Goal: Task Accomplishment & Management: Complete application form

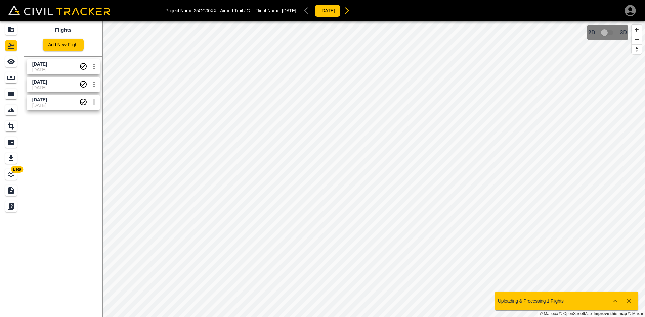
click at [70, 49] on link "Add New Flight" at bounding box center [63, 45] width 41 height 12
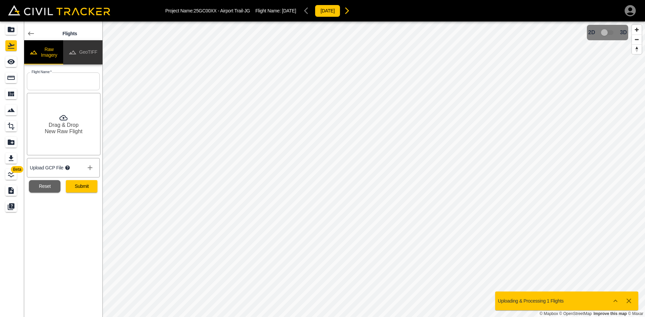
click at [88, 51] on button "GeoTIFF" at bounding box center [82, 52] width 39 height 24
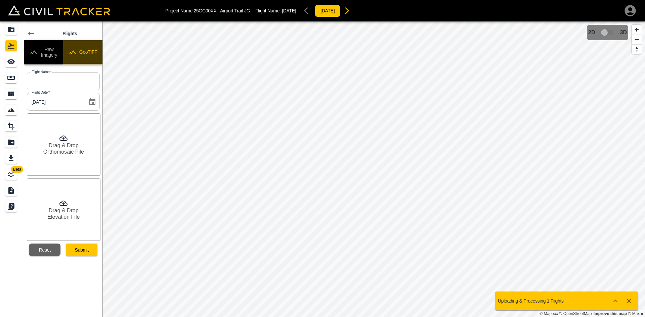
click at [88, 51] on button "GeoTIFF" at bounding box center [82, 52] width 39 height 24
click at [70, 85] on input "text" at bounding box center [63, 82] width 73 height 18
type input "[DATE]"
click at [75, 145] on h6 "Drag & Drop" at bounding box center [64, 145] width 30 height 6
click at [67, 210] on h6 "Drag & Drop" at bounding box center [64, 211] width 30 height 6
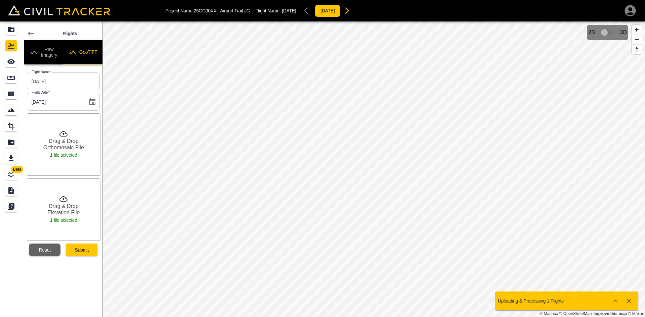
click at [87, 249] on button "Submit" at bounding box center [82, 250] width 32 height 12
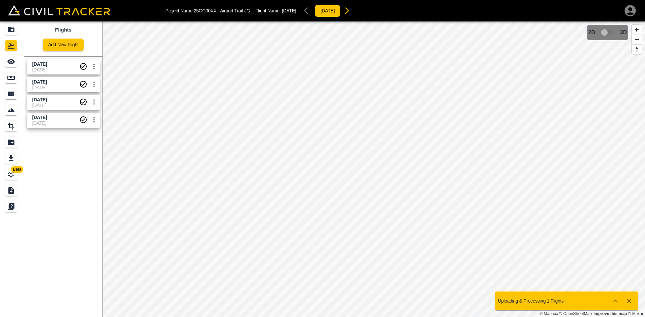
click at [45, 68] on span "[DATE]" at bounding box center [55, 69] width 47 height 5
click at [14, 60] on icon "See" at bounding box center [10, 61] width 7 height 5
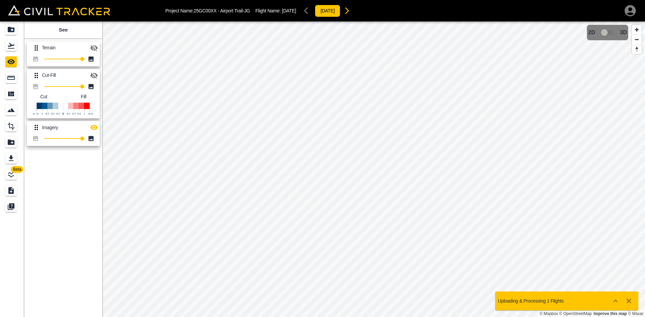
click at [97, 129] on icon "button" at bounding box center [94, 128] width 8 height 8
click at [10, 48] on icon "Flights" at bounding box center [11, 46] width 8 height 8
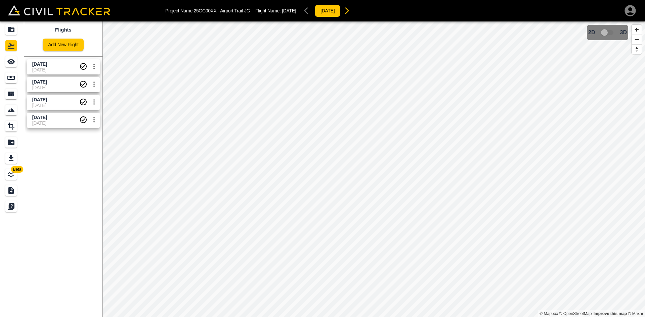
click at [71, 44] on link "Add New Flight" at bounding box center [63, 45] width 41 height 12
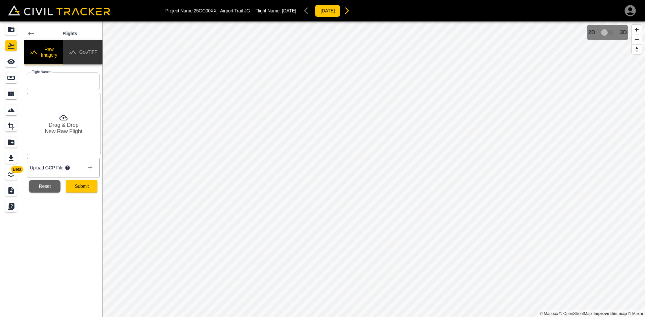
click at [88, 51] on button "GeoTIFF" at bounding box center [82, 52] width 39 height 24
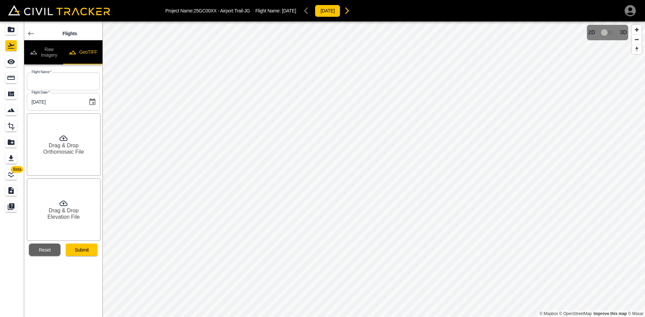
drag, startPoint x: 74, startPoint y: 89, endPoint x: 77, endPoint y: 87, distance: 3.8
click at [74, 89] on input "text" at bounding box center [63, 82] width 73 height 18
click at [78, 85] on input "text" at bounding box center [63, 82] width 73 height 18
type input "[DATE]"
click at [67, 146] on h6 "Drag & Drop" at bounding box center [64, 145] width 30 height 6
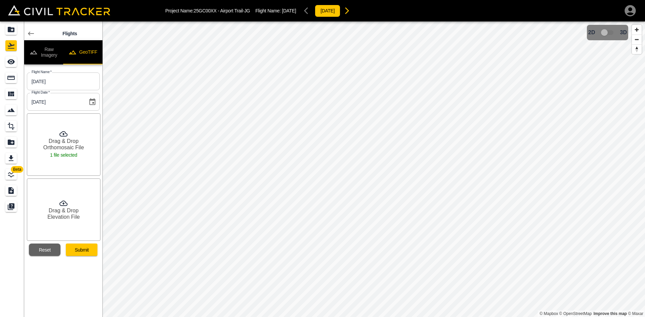
click at [63, 213] on h6 "Drag & Drop" at bounding box center [64, 211] width 30 height 6
click at [85, 252] on button "Submit" at bounding box center [82, 250] width 32 height 12
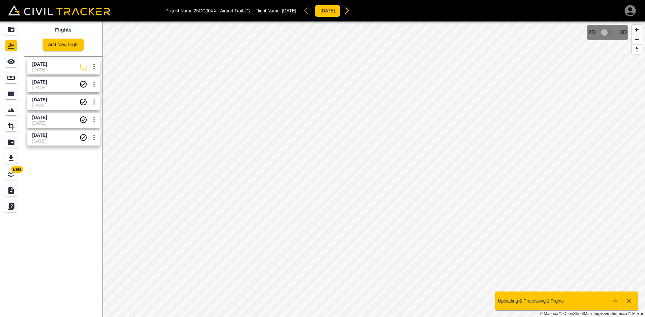
drag, startPoint x: 49, startPoint y: 69, endPoint x: 43, endPoint y: 69, distance: 5.7
click at [49, 69] on span "[DATE]" at bounding box center [56, 69] width 48 height 5
drag, startPoint x: 10, startPoint y: 63, endPoint x: 17, endPoint y: 63, distance: 7.7
click at [10, 63] on icon "See" at bounding box center [11, 62] width 8 height 8
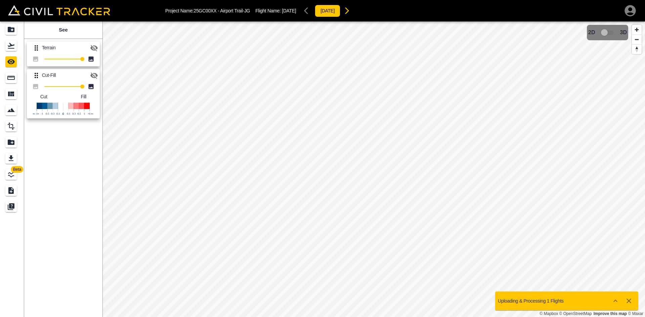
click at [95, 77] on icon "button" at bounding box center [93, 76] width 7 height 6
click at [14, 45] on icon "Flights" at bounding box center [11, 46] width 7 height 6
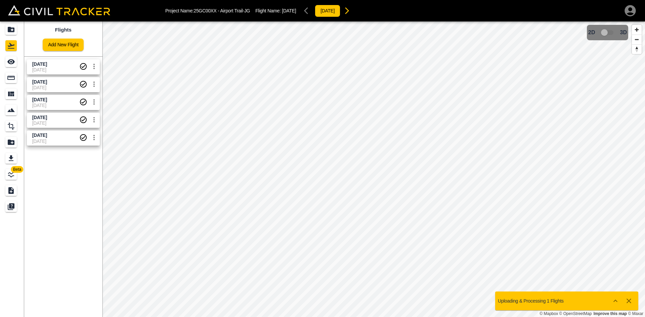
drag, startPoint x: 57, startPoint y: 67, endPoint x: 45, endPoint y: 67, distance: 11.4
click at [47, 67] on span "Sept 4 2025" at bounding box center [39, 63] width 15 height 5
click at [629, 14] on icon "button" at bounding box center [630, 10] width 13 height 13
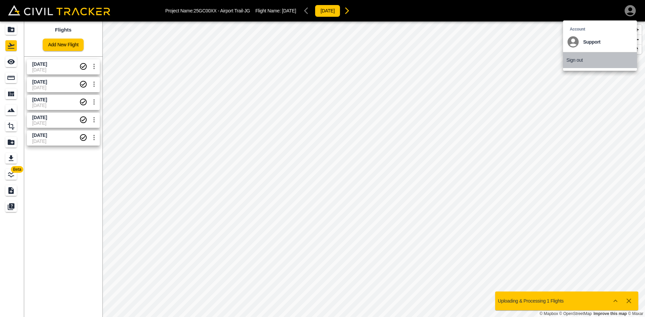
click at [579, 61] on p "Sign out" at bounding box center [574, 59] width 16 height 5
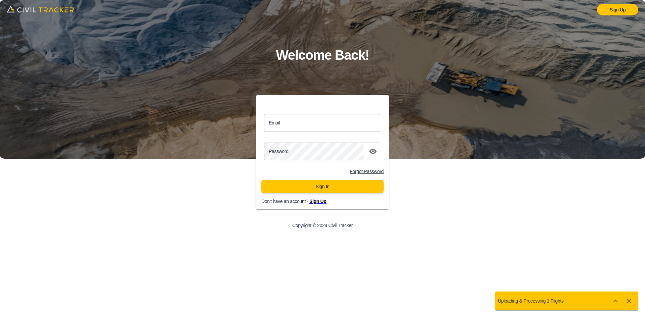
click at [310, 125] on input "Email" at bounding box center [322, 123] width 116 height 18
type input "support@civiltracker.xyz"
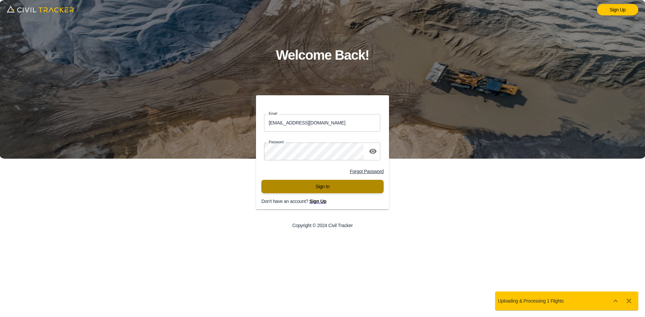
click at [306, 187] on button "Sign In" at bounding box center [322, 186] width 122 height 13
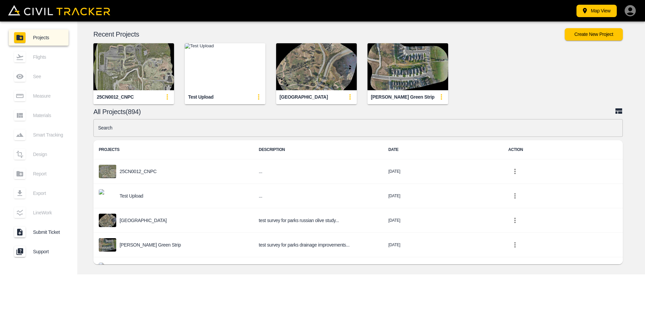
click at [258, 130] on input "text" at bounding box center [358, 128] width 530 height 18
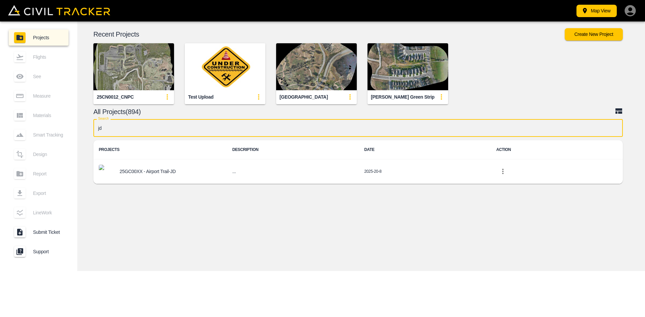
type input "jd"
click at [151, 171] on p "25GC00XX - Airport Trail-JD" at bounding box center [148, 171] width 56 height 5
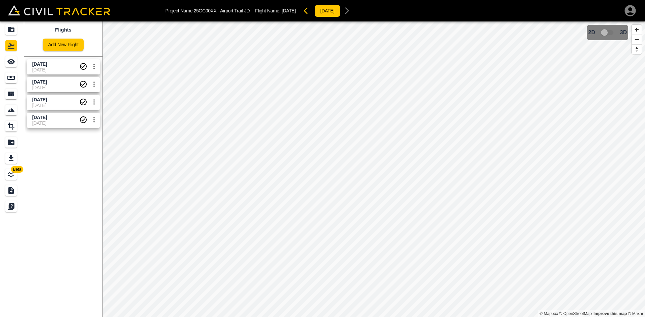
click at [68, 45] on link "Add New Flight" at bounding box center [63, 45] width 41 height 12
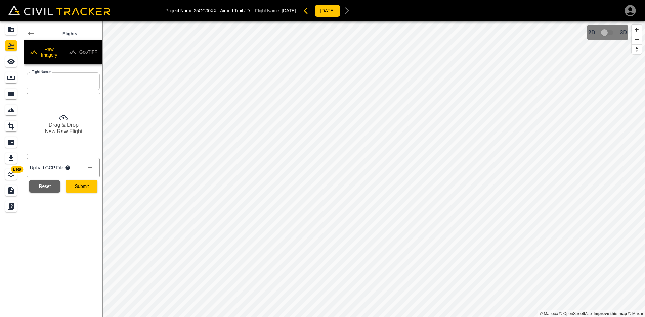
click at [83, 48] on button "GeoTIFF" at bounding box center [82, 52] width 39 height 24
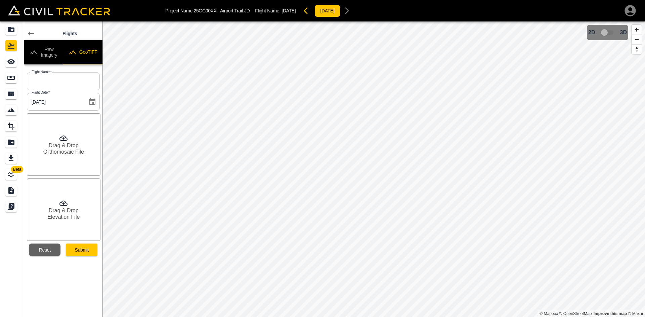
click at [91, 48] on button "GeoTIFF" at bounding box center [82, 52] width 39 height 24
click at [66, 86] on input "text" at bounding box center [63, 82] width 73 height 18
type input "[DATE]"
click at [58, 147] on h6 "Drag & Drop" at bounding box center [64, 145] width 30 height 6
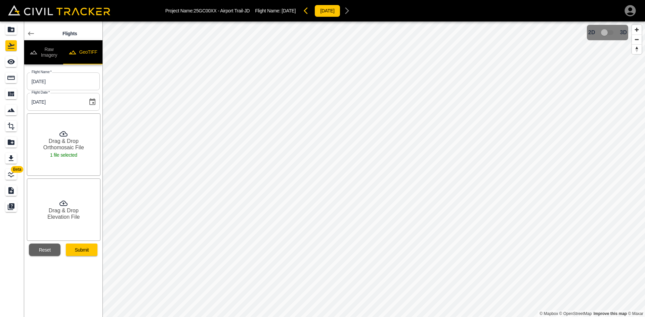
click at [57, 215] on h6 "Elevation File" at bounding box center [63, 217] width 32 height 6
click at [76, 250] on button "Submit" at bounding box center [82, 250] width 32 height 12
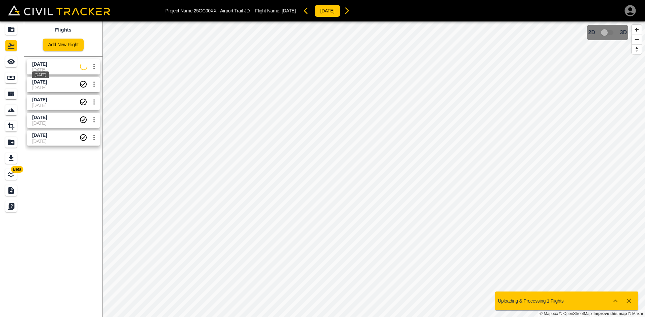
drag, startPoint x: 38, startPoint y: 63, endPoint x: 5, endPoint y: 60, distance: 33.0
click at [38, 63] on span "[DATE]" at bounding box center [39, 63] width 15 height 5
click at [6, 60] on div "See" at bounding box center [10, 61] width 11 height 11
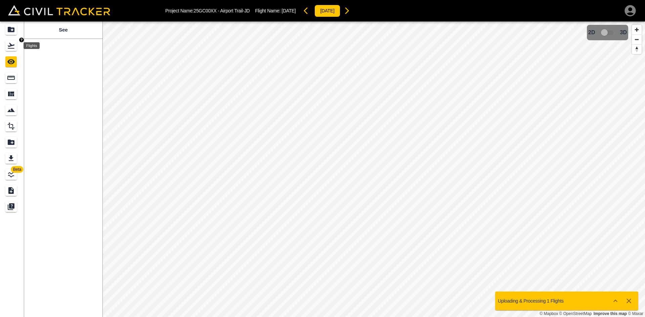
drag, startPoint x: 8, startPoint y: 44, endPoint x: 20, endPoint y: 48, distance: 12.1
click at [8, 44] on icon "Flights" at bounding box center [11, 46] width 8 height 8
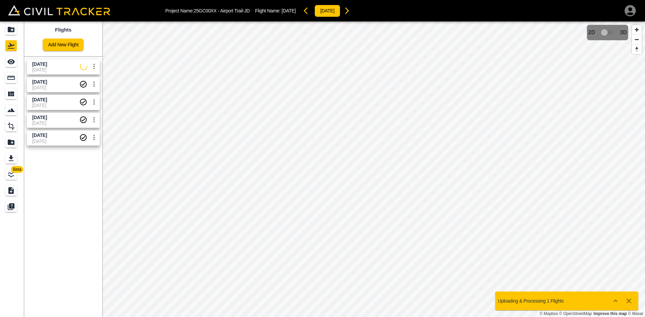
click at [48, 68] on span "[DATE]" at bounding box center [56, 69] width 48 height 5
click at [10, 60] on icon "See" at bounding box center [10, 61] width 7 height 5
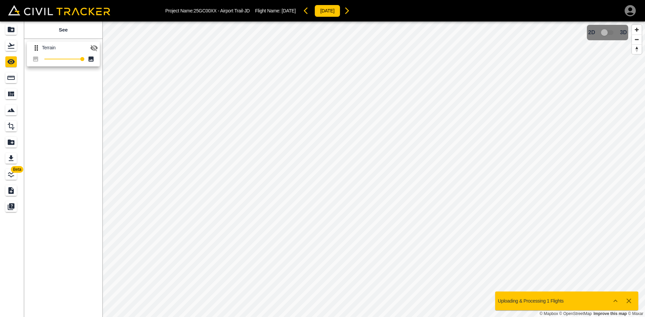
click at [93, 48] on icon "button" at bounding box center [94, 48] width 8 height 8
click at [12, 48] on icon "Flights" at bounding box center [11, 46] width 8 height 8
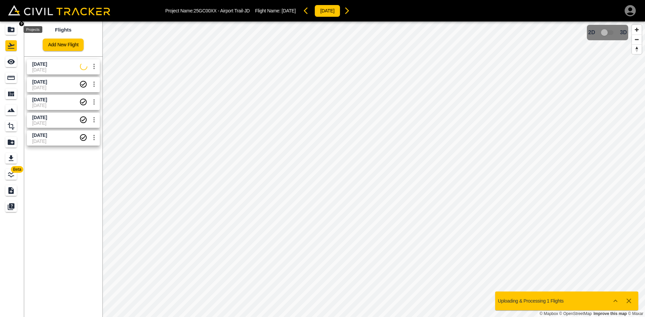
click at [11, 33] on icon "Projects" at bounding box center [11, 30] width 8 height 8
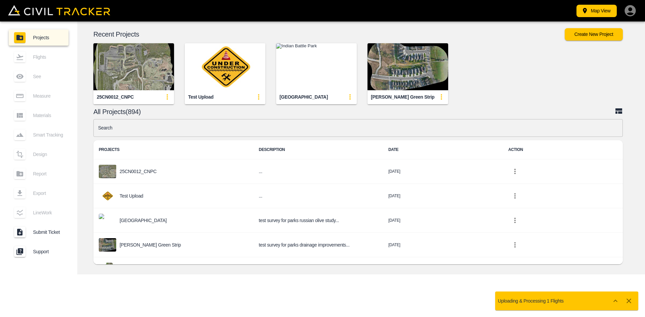
click at [203, 135] on input "text" at bounding box center [358, 128] width 530 height 18
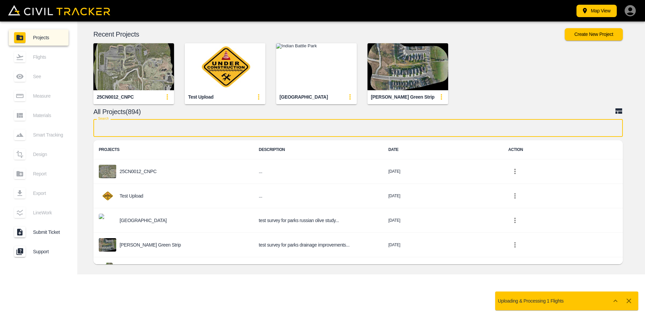
click at [209, 129] on input "text" at bounding box center [358, 128] width 530 height 18
click at [235, 127] on input "text" at bounding box center [358, 128] width 530 height 18
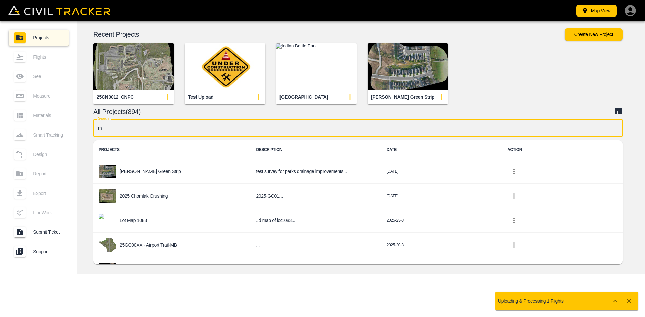
type input "mb"
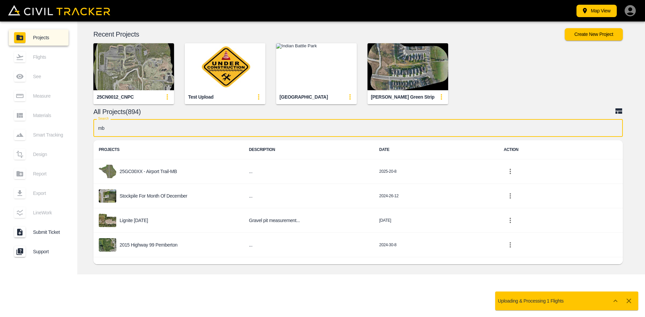
click at [150, 179] on td "25GC00XX - Airport Trail-MB" at bounding box center [168, 172] width 150 height 25
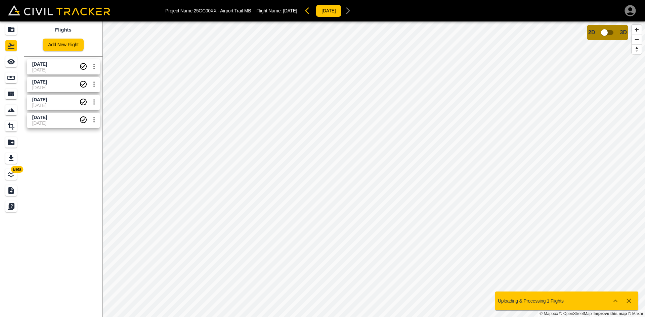
click at [91, 171] on div "Flights Add New Flight [DATE] [DATE] [DATE] [DATE] [DATE] [DATE] [DATE] [DATE]" at bounding box center [63, 170] width 78 height 296
click at [14, 32] on icon "Projects" at bounding box center [11, 30] width 8 height 8
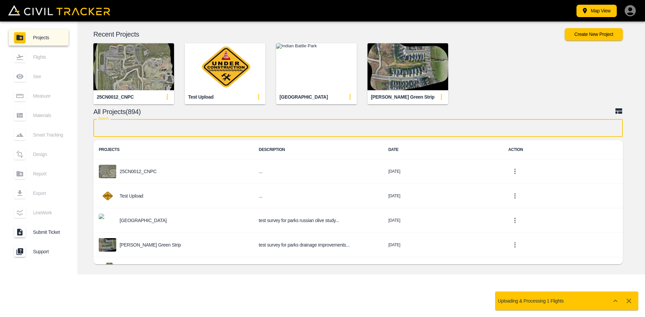
click at [201, 125] on input "text" at bounding box center [358, 128] width 530 height 18
type input "mb"
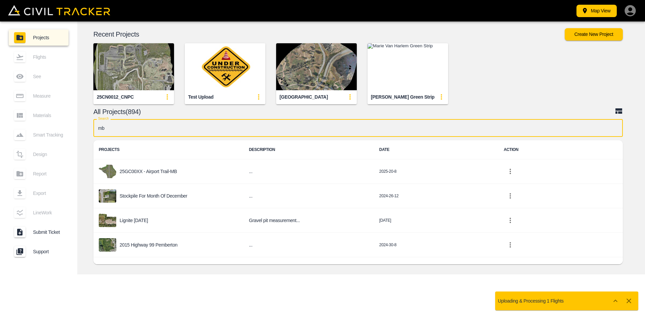
click at [173, 173] on p "25GC00XX - Airport Trail-MB" at bounding box center [148, 171] width 57 height 5
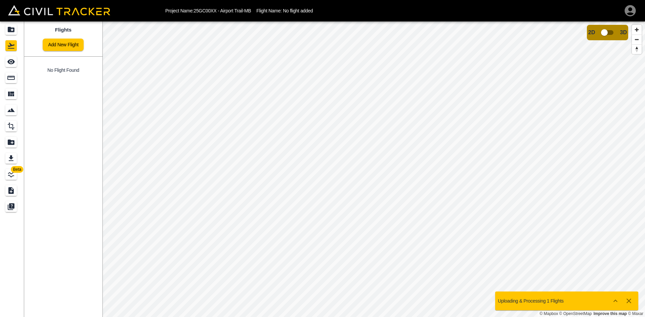
click at [66, 44] on link "Add New Flight" at bounding box center [63, 45] width 41 height 12
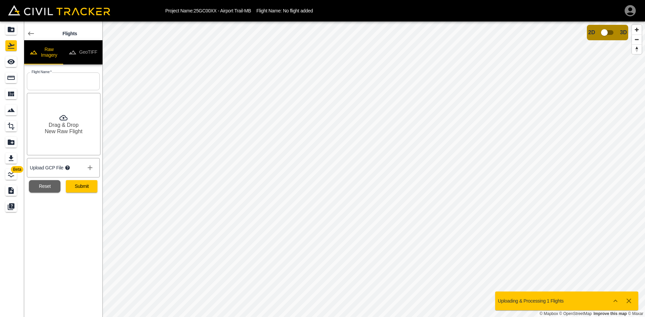
click at [90, 46] on button "GeoTIFF" at bounding box center [82, 52] width 39 height 24
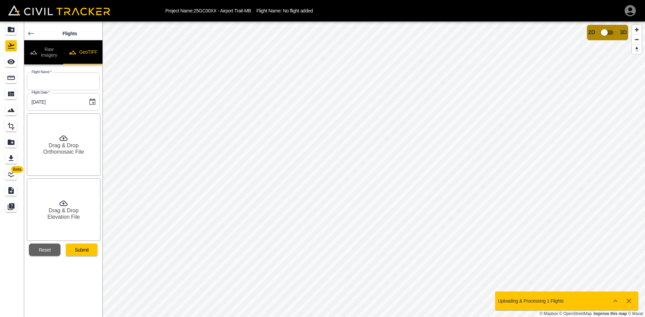
click at [67, 88] on input "text" at bounding box center [63, 82] width 73 height 18
type input "[DATE]"
click at [63, 134] on div "Drag & Drop Orthomosaic File" at bounding box center [64, 145] width 74 height 62
click at [72, 216] on h6 "Elevation File" at bounding box center [63, 217] width 32 height 6
click at [91, 252] on button "Submit" at bounding box center [82, 250] width 32 height 12
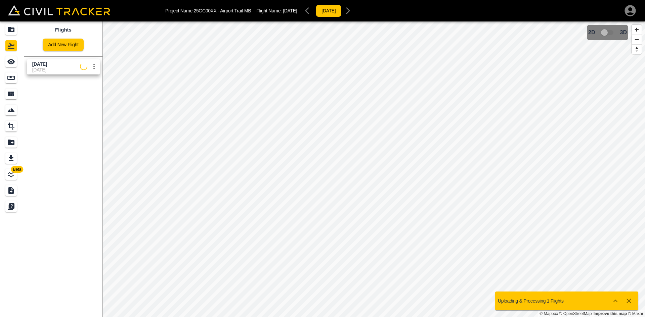
click at [50, 68] on span "[DATE]" at bounding box center [56, 69] width 48 height 5
click at [8, 61] on icon "See" at bounding box center [10, 61] width 7 height 5
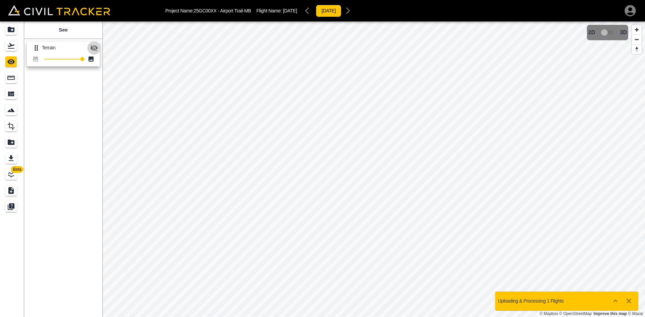
click at [93, 47] on icon "button" at bounding box center [94, 48] width 8 height 8
click at [51, 123] on div "See Terrain 100" at bounding box center [63, 170] width 78 height 296
drag, startPoint x: 5, startPoint y: 50, endPoint x: 9, endPoint y: 42, distance: 8.4
click at [5, 50] on link at bounding box center [12, 46] width 24 height 16
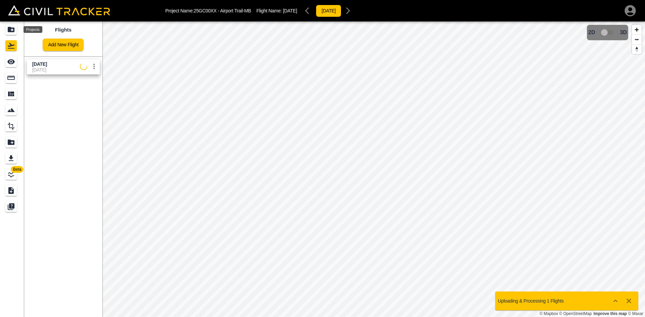
click at [15, 30] on icon "Projects" at bounding box center [11, 30] width 8 height 8
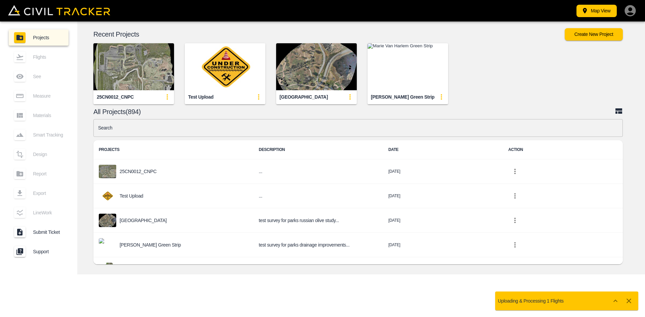
click at [184, 131] on input "text" at bounding box center [358, 128] width 530 height 18
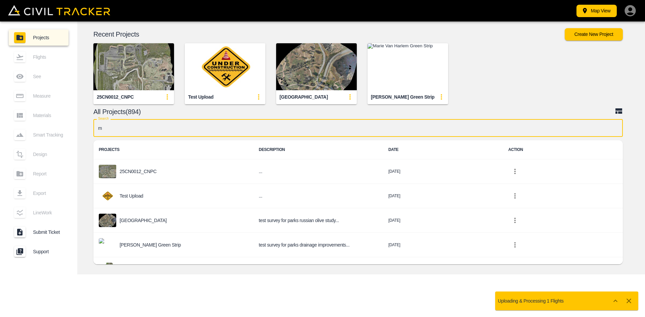
type input "mb"
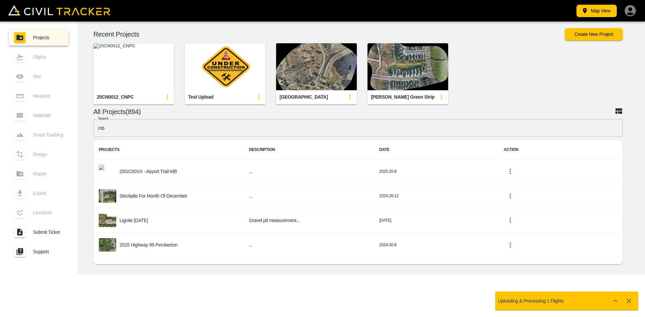
click at [168, 171] on p "25GC00XX - Airport Trail-MB" at bounding box center [148, 171] width 57 height 5
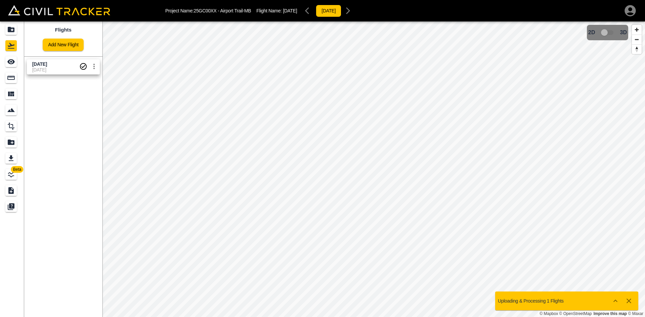
click at [47, 65] on span "[DATE]" at bounding box center [39, 63] width 15 height 5
click at [66, 39] on link "Add New Flight" at bounding box center [63, 45] width 41 height 12
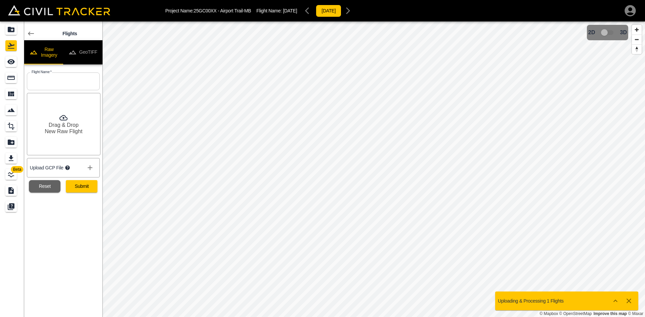
click at [91, 50] on button "GeoTIFF" at bounding box center [82, 52] width 39 height 24
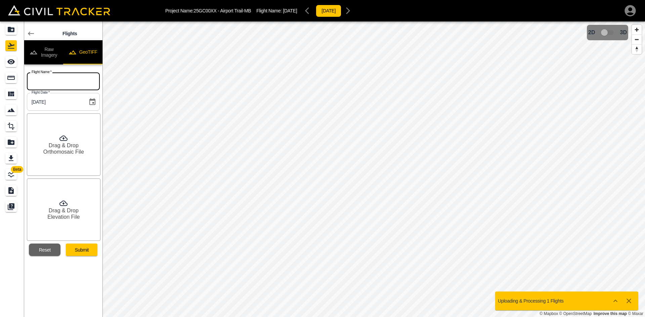
click at [58, 75] on input "text" at bounding box center [63, 82] width 73 height 18
type input "[DATE]"
click at [81, 145] on div "Drag & Drop Orthomosaic File" at bounding box center [64, 145] width 74 height 62
click at [74, 215] on h6 "Elevation File" at bounding box center [63, 217] width 32 height 6
drag, startPoint x: 40, startPoint y: 251, endPoint x: 52, endPoint y: 131, distance: 120.6
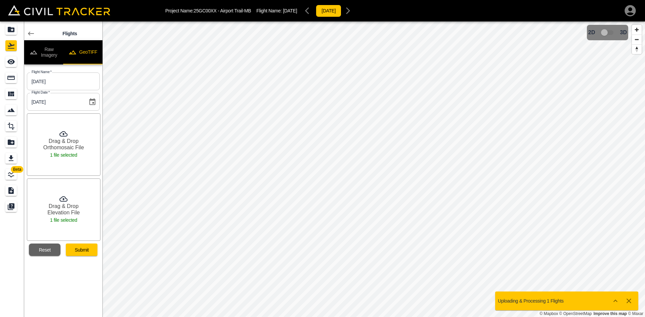
click at [40, 251] on button "Reset" at bounding box center [45, 250] width 32 height 12
click at [57, 83] on input "text" at bounding box center [63, 82] width 73 height 18
type input "[DATE]"
click at [49, 149] on h6 "Orthomosaic File" at bounding box center [63, 152] width 41 height 6
click at [69, 217] on h6 "Elevation File" at bounding box center [63, 217] width 32 height 6
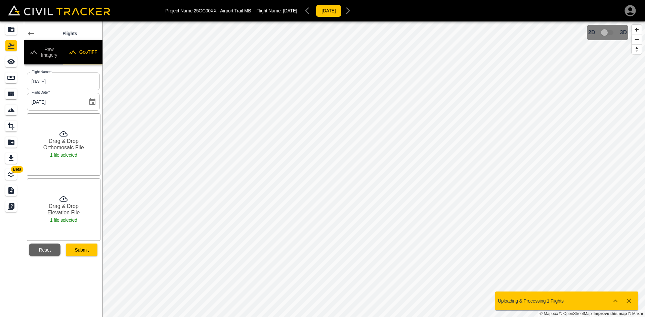
click at [83, 251] on button "Submit" at bounding box center [82, 250] width 32 height 12
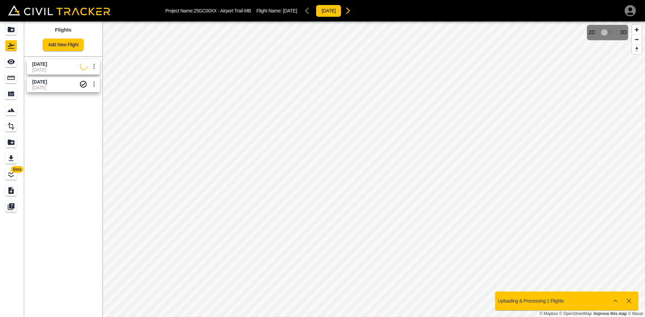
click at [50, 71] on span "[DATE]" at bounding box center [56, 69] width 48 height 5
drag, startPoint x: 22, startPoint y: 62, endPoint x: 15, endPoint y: 62, distance: 6.4
click at [22, 62] on link at bounding box center [12, 62] width 24 height 16
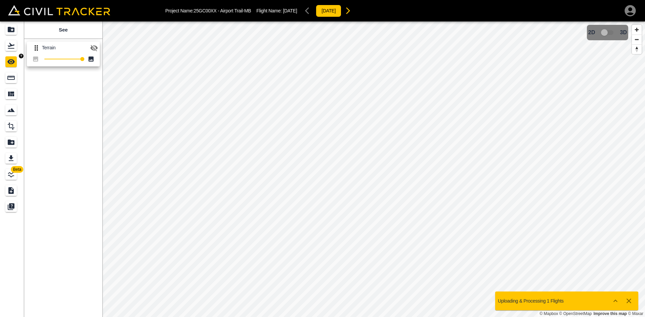
click at [10, 62] on icon "See" at bounding box center [11, 62] width 8 height 8
click at [95, 50] on icon "button" at bounding box center [94, 48] width 8 height 8
click at [10, 45] on icon "Flights" at bounding box center [11, 46] width 7 height 6
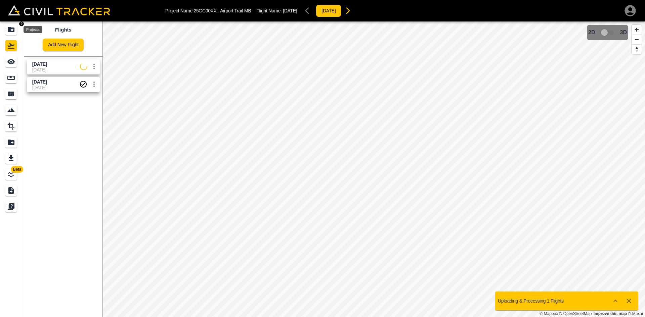
click at [14, 29] on icon "Projects" at bounding box center [11, 29] width 7 height 5
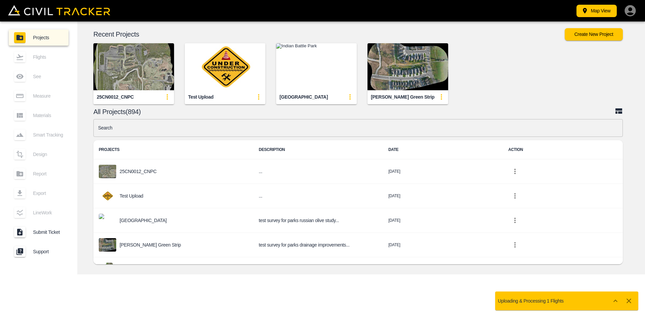
click at [196, 132] on input "text" at bounding box center [358, 128] width 530 height 18
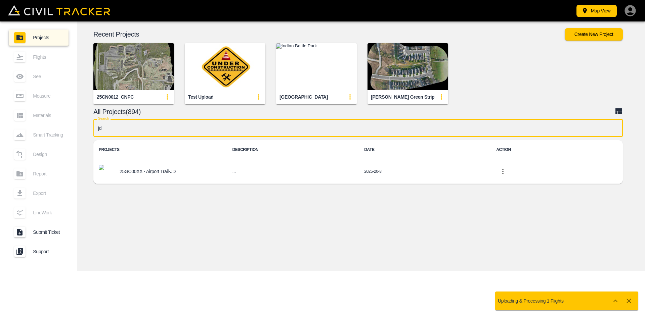
type input "jd"
click at [135, 173] on p "25GC00XX - Airport Trail-JD" at bounding box center [148, 171] width 56 height 5
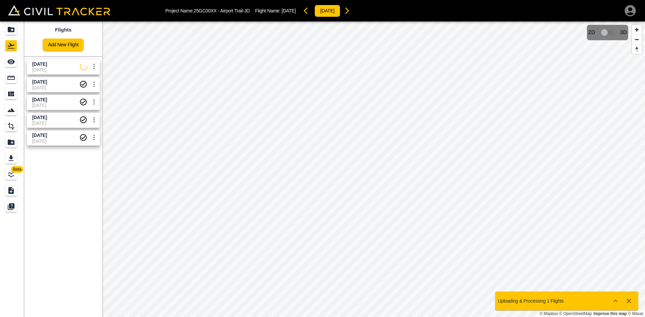
drag, startPoint x: 40, startPoint y: 65, endPoint x: 19, endPoint y: 65, distance: 21.5
click at [40, 65] on span "[DATE]" at bounding box center [39, 63] width 15 height 5
click at [10, 64] on icon "See" at bounding box center [10, 61] width 7 height 5
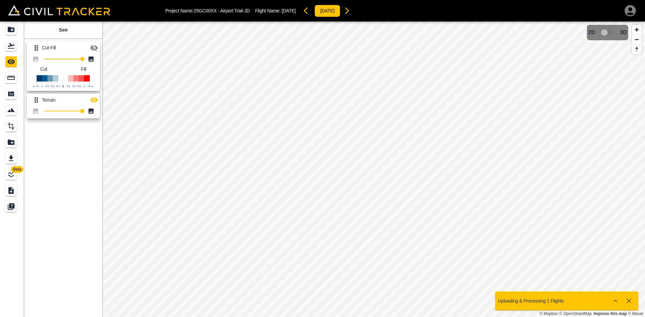
click at [94, 98] on icon "button" at bounding box center [93, 100] width 7 height 5
click at [11, 32] on icon "Projects" at bounding box center [11, 29] width 7 height 5
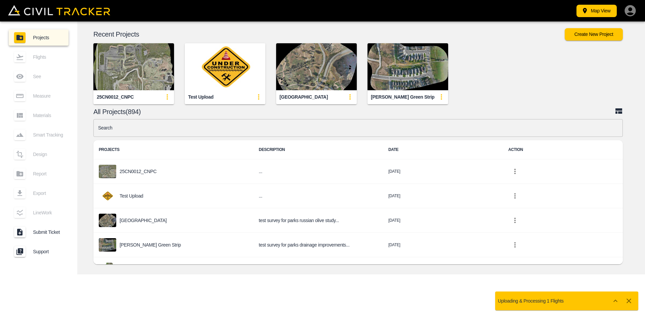
click at [207, 130] on input "text" at bounding box center [358, 128] width 530 height 18
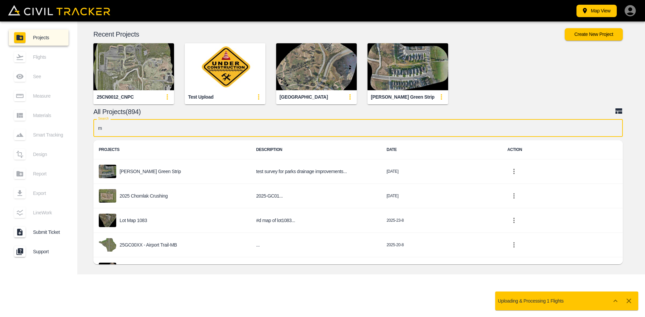
type input "mb"
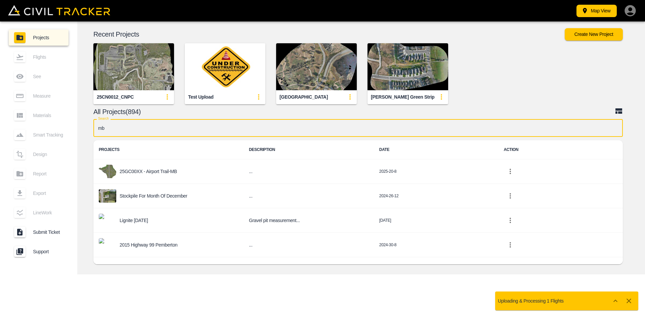
click at [161, 171] on p "25GC00XX - Airport Trail-MB" at bounding box center [148, 171] width 57 height 5
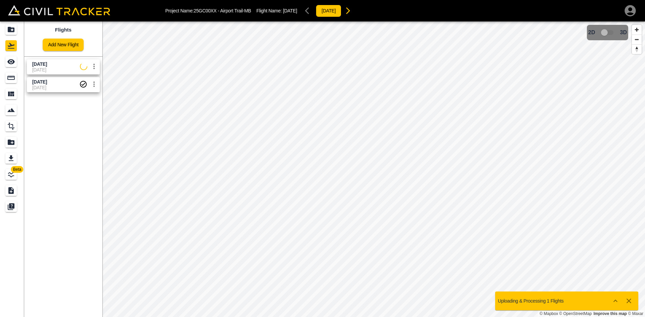
click at [56, 67] on span "[DATE]" at bounding box center [56, 64] width 48 height 6
click at [9, 58] on icon "See" at bounding box center [11, 62] width 8 height 8
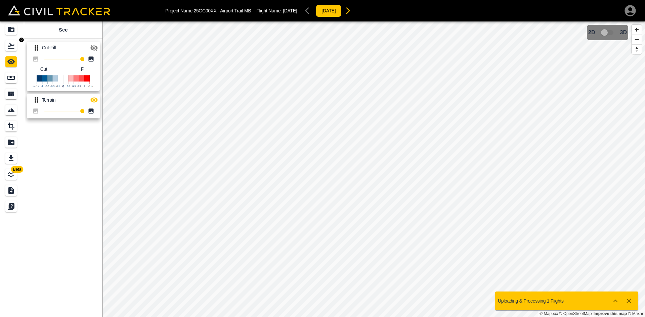
click at [12, 45] on icon "Flights" at bounding box center [11, 46] width 7 height 6
